Goal: Task Accomplishment & Management: Manage account settings

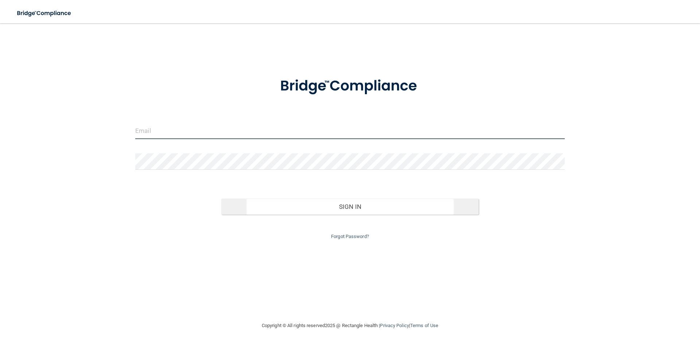
type input "[EMAIL_ADDRESS][DOMAIN_NAME]"
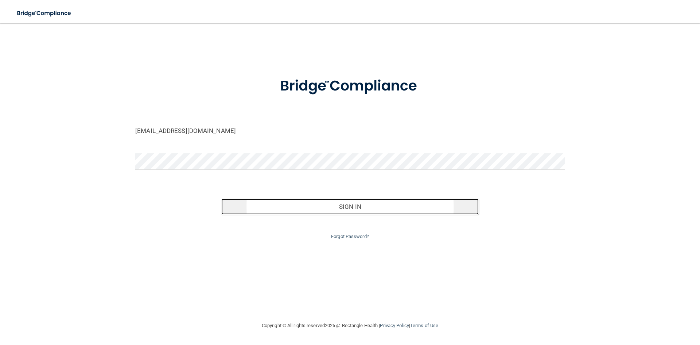
click at [352, 207] on button "Sign In" at bounding box center [350, 206] width 258 height 16
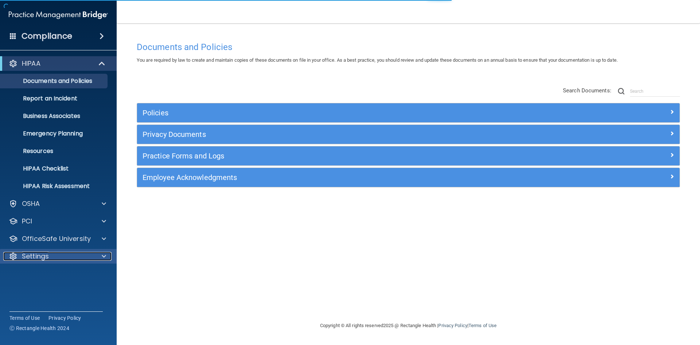
click at [61, 256] on div "Settings" at bounding box center [48, 256] width 90 height 9
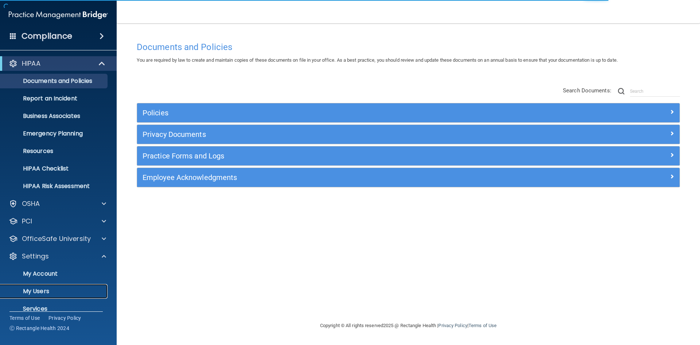
click at [55, 291] on p "My Users" at bounding box center [55, 290] width 100 height 7
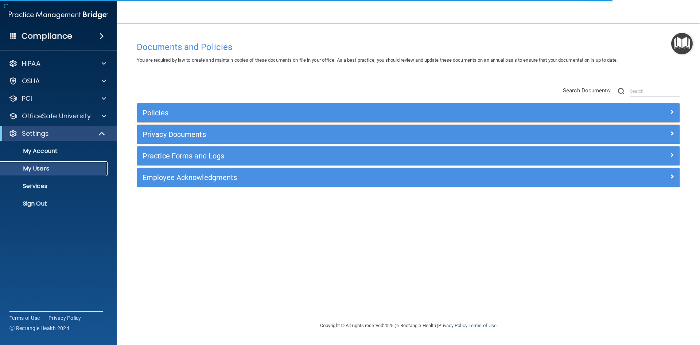
select select "20"
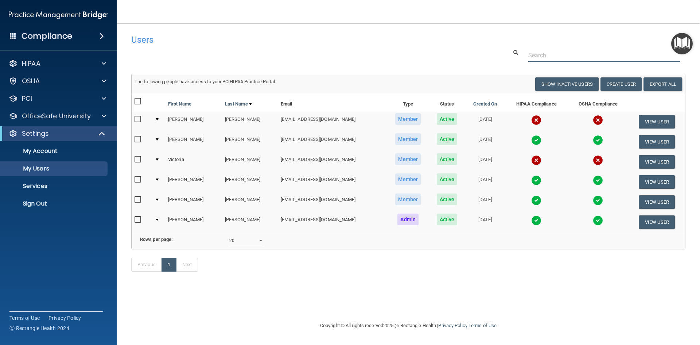
click at [552, 54] on input "text" at bounding box center [604, 55] width 152 height 13
